Goal: Task Accomplishment & Management: Manage account settings

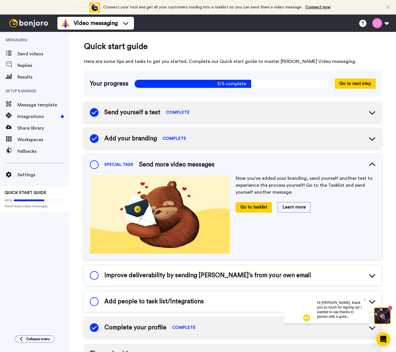
scroll to position [86, 0]
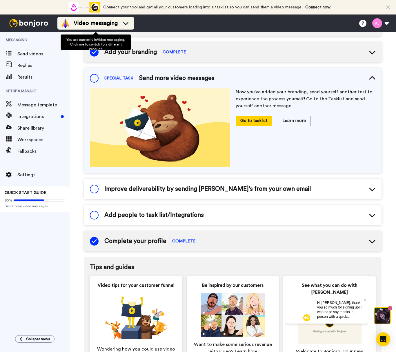
click at [109, 21] on span "Video messaging" at bounding box center [96, 23] width 44 height 8
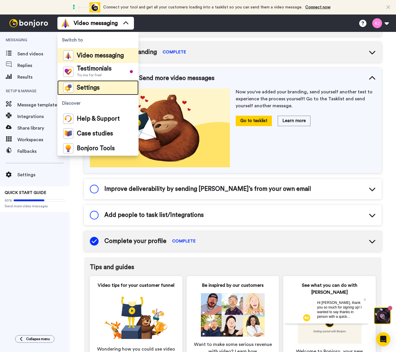
click at [92, 87] on span "Settings" at bounding box center [88, 88] width 23 height 6
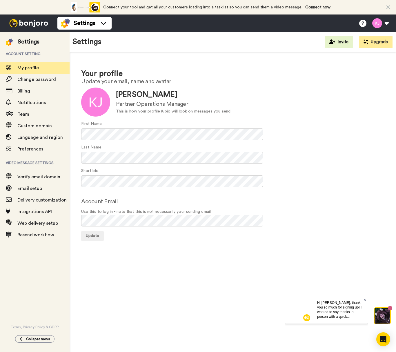
click at [364, 298] on icon at bounding box center [364, 298] width 2 height 3
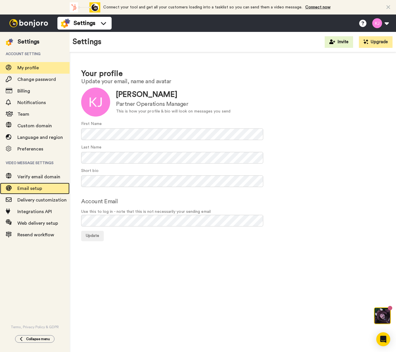
click at [37, 191] on span "Email setup" at bounding box center [43, 188] width 52 height 7
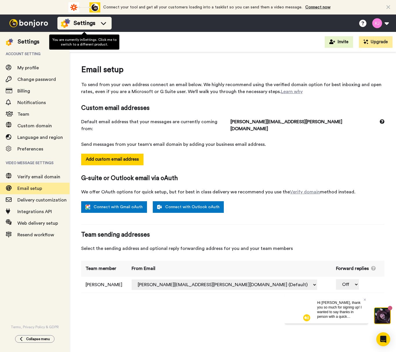
click at [82, 19] on span "Settings" at bounding box center [85, 23] width 22 height 8
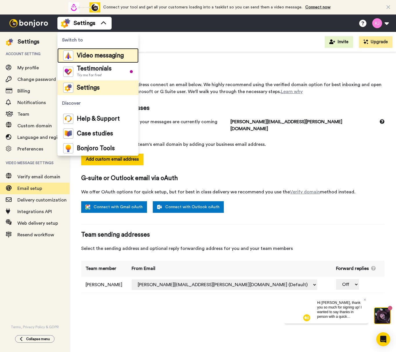
click at [101, 60] on div "Video messaging" at bounding box center [93, 55] width 61 height 10
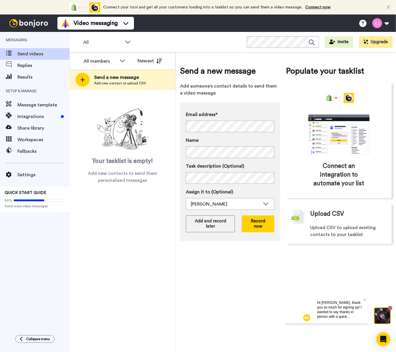
click at [392, 199] on div "Send a new message Add someone's contact details to send them a video message E…" at bounding box center [286, 201] width 220 height 299
click at [380, 259] on div "Send a new message Add someone's contact details to send them a video message E…" at bounding box center [286, 201] width 220 height 299
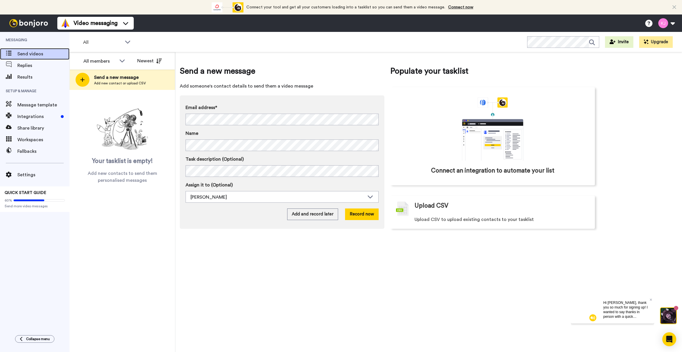
click at [34, 52] on span "Send videos" at bounding box center [43, 53] width 52 height 7
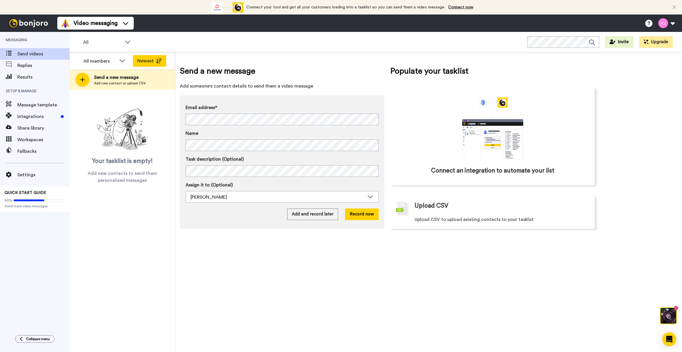
click at [149, 58] on button "Newest" at bounding box center [149, 61] width 33 height 12
click at [117, 60] on div "All members" at bounding box center [105, 61] width 52 height 12
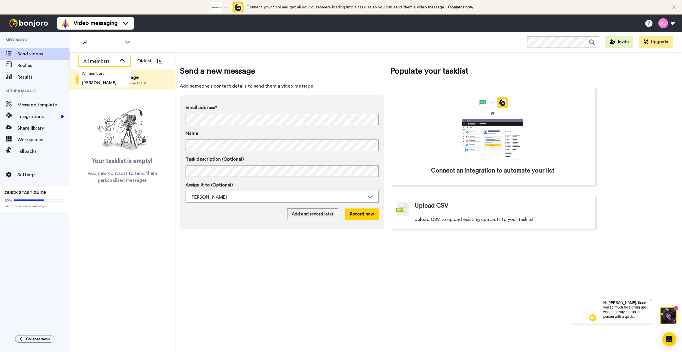
click at [117, 60] on div "All members" at bounding box center [105, 61] width 52 height 12
click at [590, 304] on video at bounding box center [585, 309] width 28 height 28
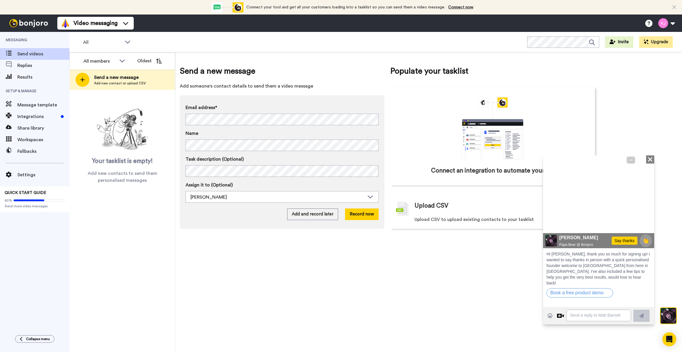
click at [552, 221] on icon at bounding box center [552, 223] width 8 height 10
click at [641, 157] on img at bounding box center [642, 159] width 8 height 8
click at [649, 158] on icon at bounding box center [650, 159] width 4 height 4
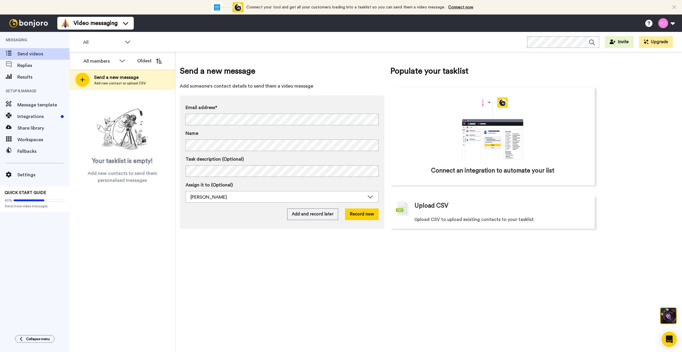
click at [672, 335] on div "Open Intercom Messenger" at bounding box center [669, 338] width 15 height 15
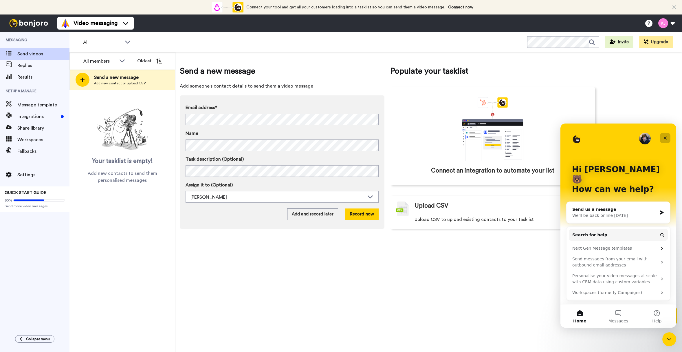
click at [666, 137] on icon "Close" at bounding box center [665, 138] width 5 height 5
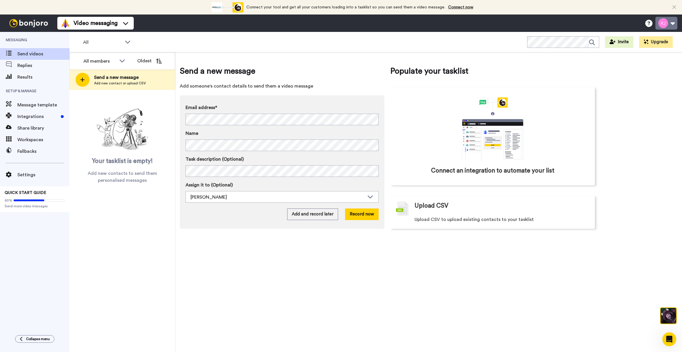
click at [669, 23] on button at bounding box center [667, 23] width 22 height 13
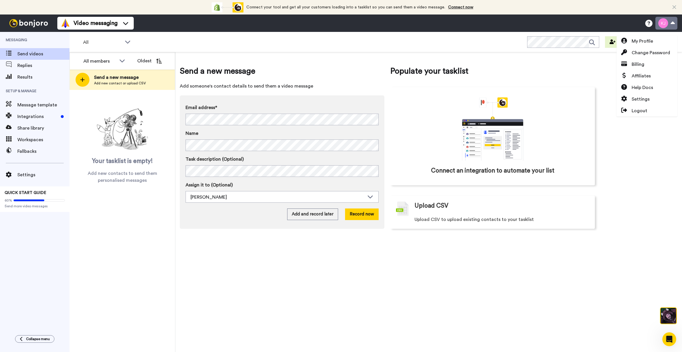
click at [672, 25] on button at bounding box center [667, 23] width 22 height 13
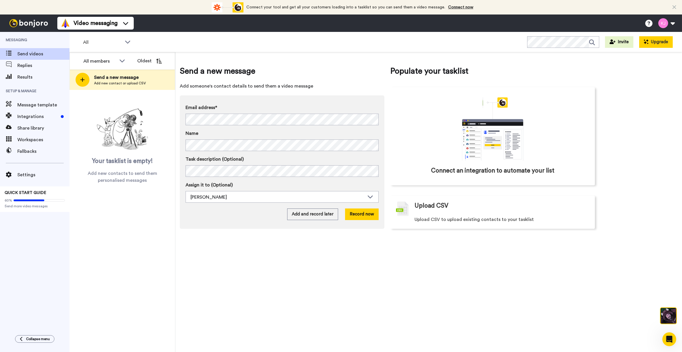
click at [657, 45] on button "Upgrade" at bounding box center [656, 42] width 34 height 12
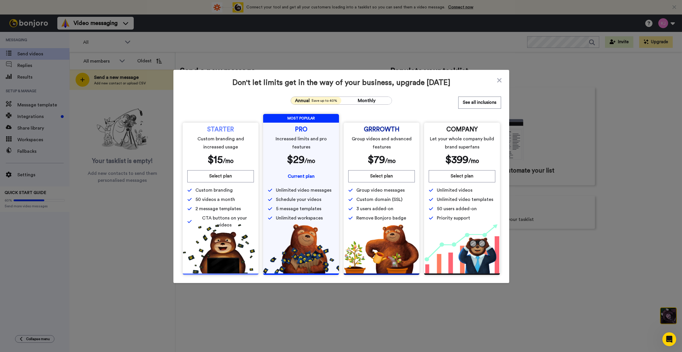
click at [222, 310] on div "Don't let limits get in the way of your business, upgrade [DATE] Annual Save up…" at bounding box center [341, 176] width 682 height 352
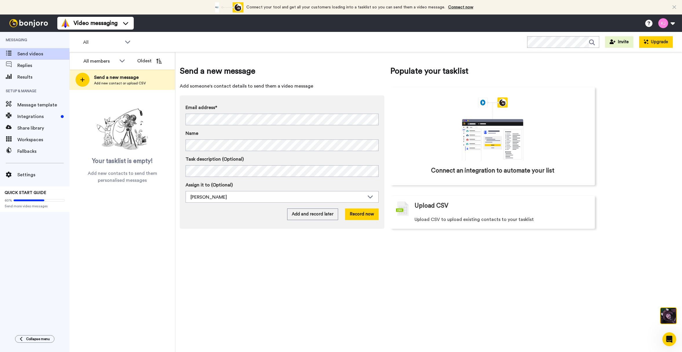
click at [655, 43] on button "Upgrade" at bounding box center [656, 42] width 34 height 12
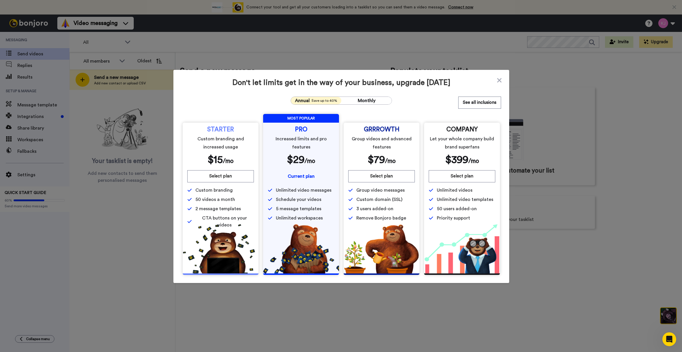
click at [307, 246] on img at bounding box center [301, 248] width 76 height 49
click at [497, 80] on icon at bounding box center [499, 80] width 4 height 4
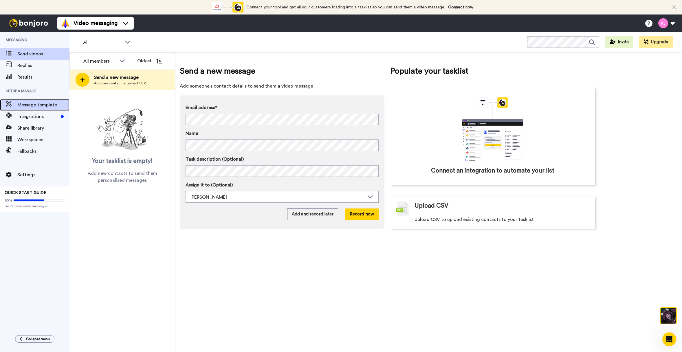
click at [45, 100] on div "Message template" at bounding box center [35, 105] width 70 height 12
